Goal: Navigation & Orientation: Find specific page/section

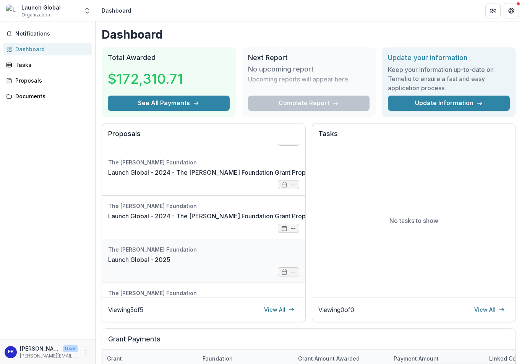
scroll to position [36, 0]
click at [149, 261] on link "Launch Global - 2025" at bounding box center [139, 258] width 62 height 9
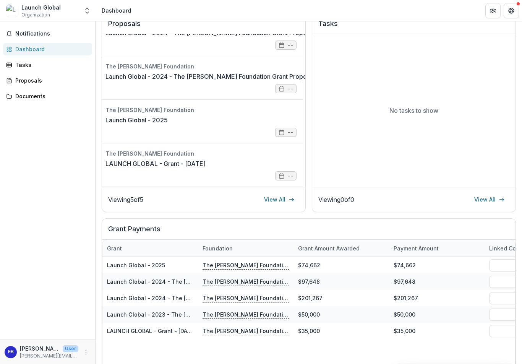
scroll to position [109, 0]
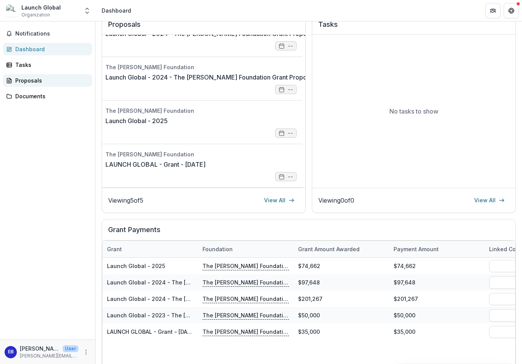
click at [33, 82] on div "Proposals" at bounding box center [50, 80] width 71 height 8
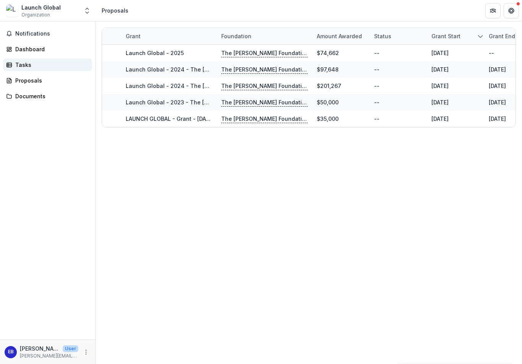
click at [26, 65] on div "Tasks" at bounding box center [50, 65] width 71 height 8
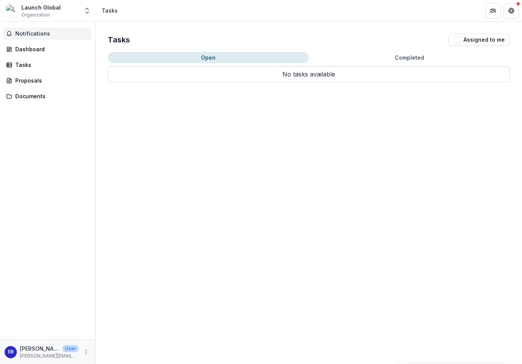
click at [26, 34] on span "Notifications" at bounding box center [52, 34] width 74 height 7
click at [30, 96] on div "Documents" at bounding box center [50, 96] width 71 height 8
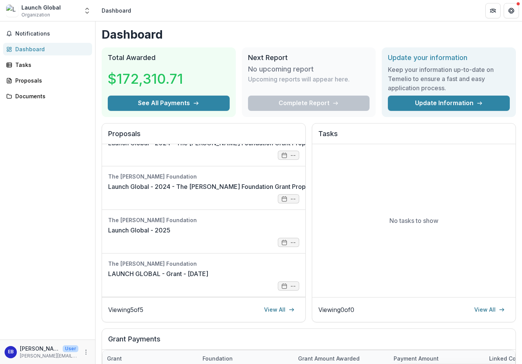
scroll to position [65, 0]
